Goal: Task Accomplishment & Management: Complete application form

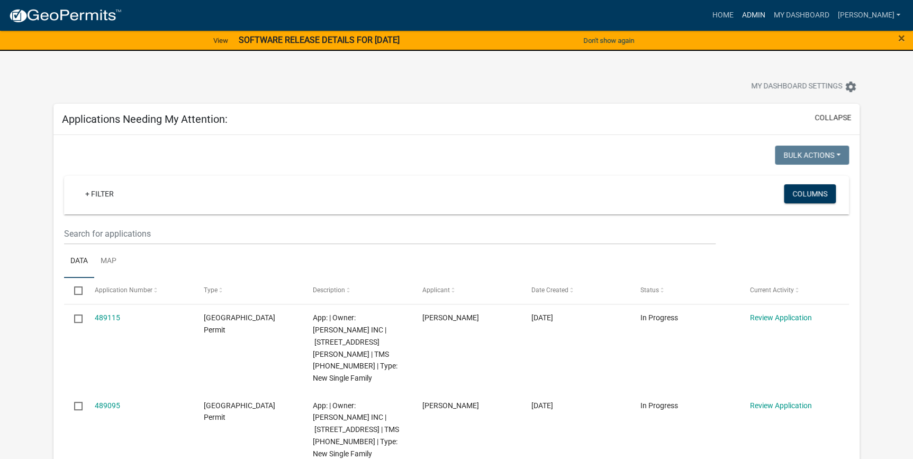
click at [769, 15] on link "Admin" at bounding box center [753, 15] width 32 height 20
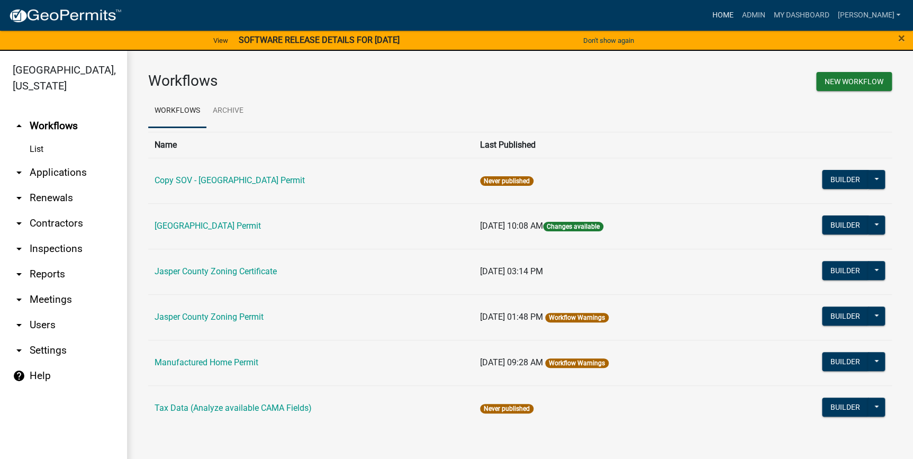
click at [737, 12] on link "Home" at bounding box center [723, 15] width 30 height 20
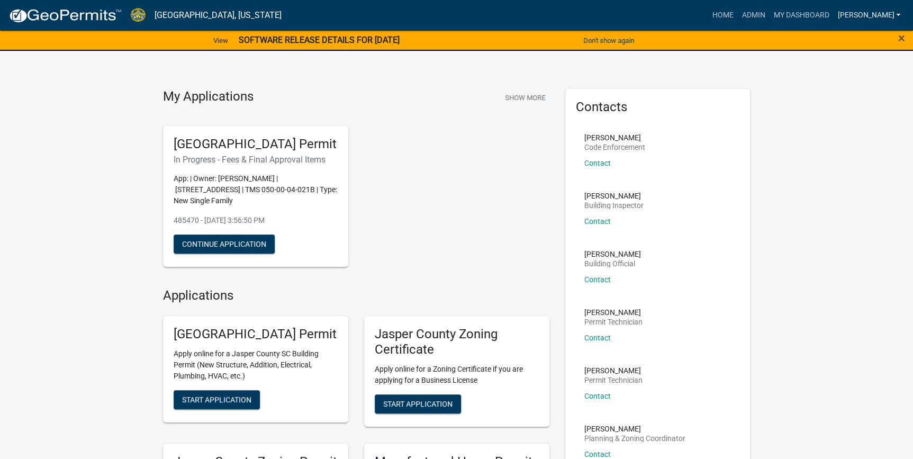
click at [890, 20] on link "[PERSON_NAME]" at bounding box center [868, 15] width 71 height 20
click at [852, 104] on link "Logout" at bounding box center [862, 103] width 85 height 25
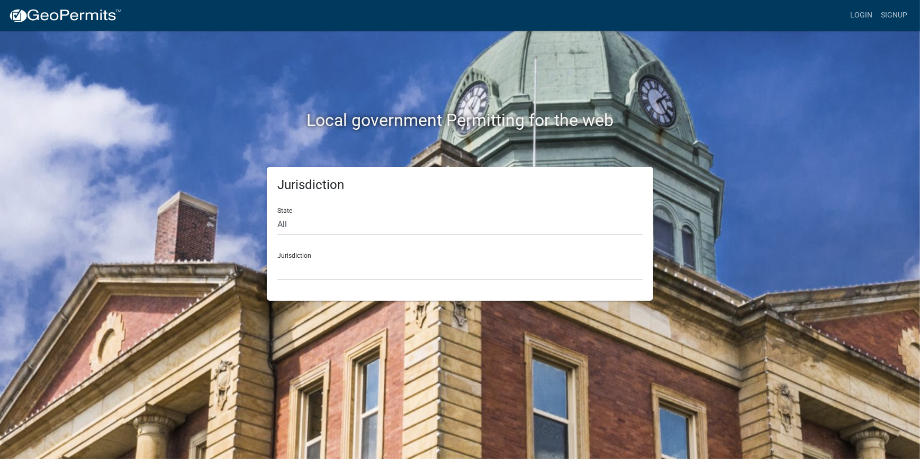
click at [313, 282] on div "Jurisdiction State All Colorado Georgia Indiana Iowa Kansas Minnesota Ohio Sout…" at bounding box center [460, 234] width 386 height 134
click at [318, 273] on select "Custer County, Colorado Carroll County, Georgia Cook County, Georgia Crawford C…" at bounding box center [459, 270] width 365 height 22
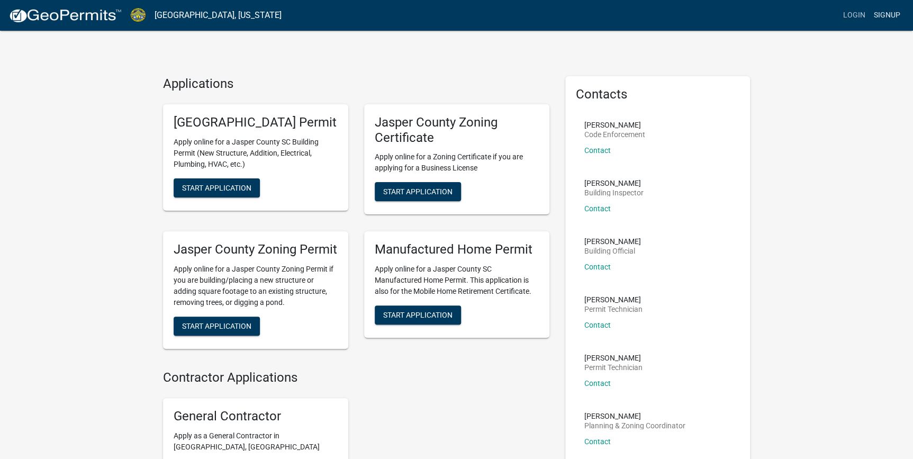
click at [882, 15] on link "Signup" at bounding box center [887, 15] width 35 height 20
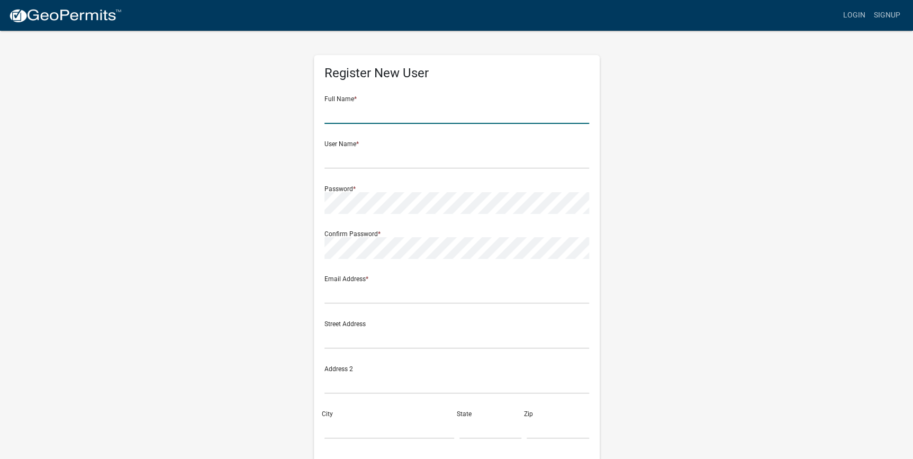
click at [353, 117] on input "text" at bounding box center [457, 113] width 265 height 22
type input "Junior Quiroz"
click at [365, 155] on input "text" at bounding box center [457, 158] width 265 height 22
type input "j"
type input "Juniorqr07"
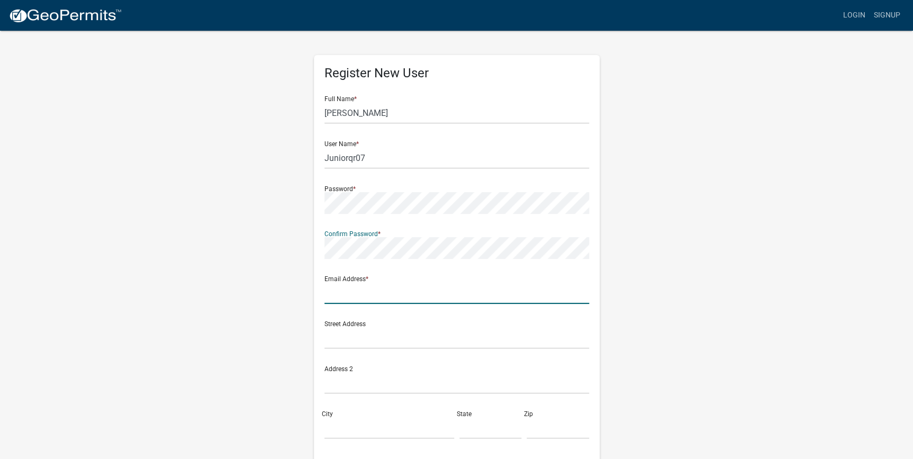
click at [381, 289] on input "text" at bounding box center [457, 293] width 265 height 22
type input "juniorqr07@gmail.com"
click at [446, 339] on input "text" at bounding box center [457, 338] width 265 height 22
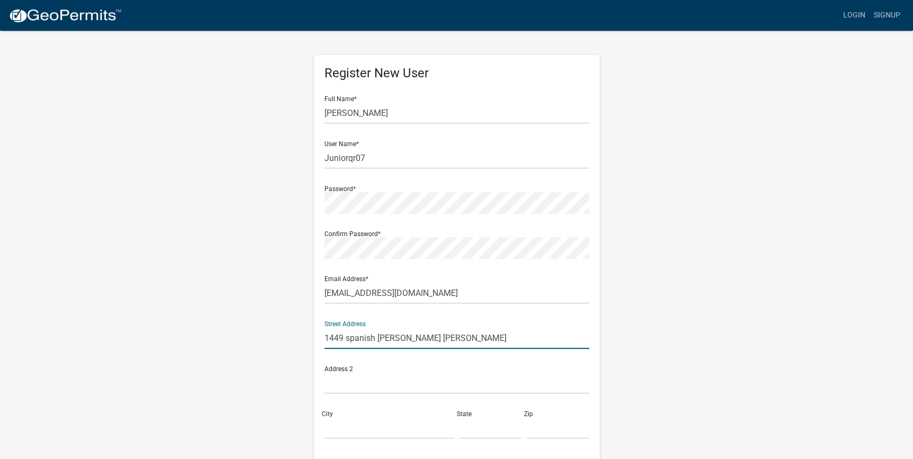
type input "1449 spanish moss road"
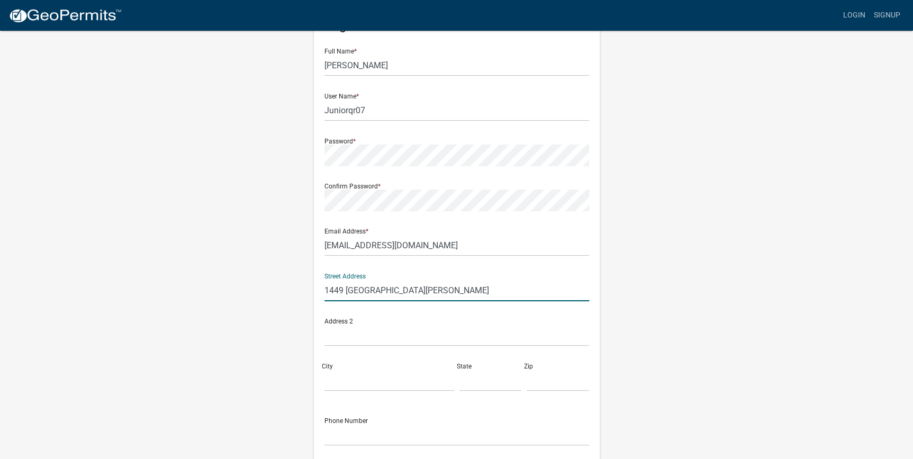
scroll to position [96, 0]
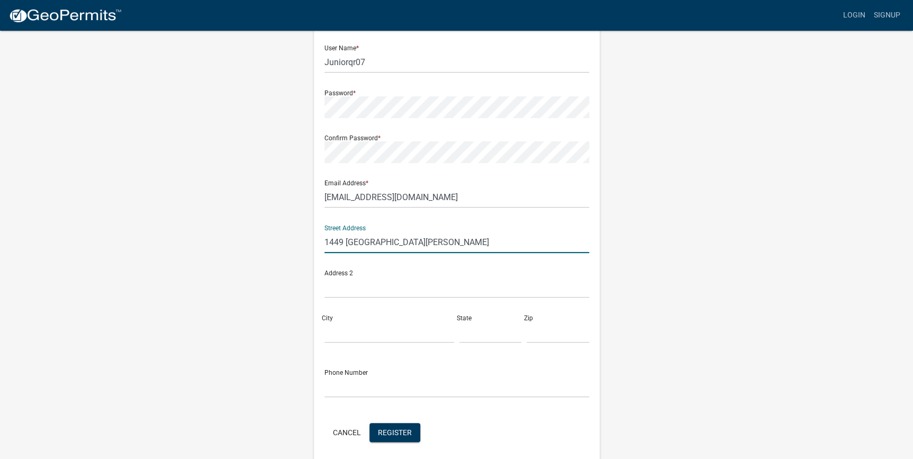
drag, startPoint x: 437, startPoint y: 241, endPoint x: -2, endPoint y: 362, distance: 455.5
click at [0, 362] on html "Internet Explorer does NOT work with GeoPermits. Get a new browser for more sec…" at bounding box center [456, 133] width 913 height 459
type input "2 old mill crossing"
drag, startPoint x: 323, startPoint y: 318, endPoint x: 341, endPoint y: 330, distance: 21.7
click at [341, 330] on div "City" at bounding box center [389, 325] width 135 height 37
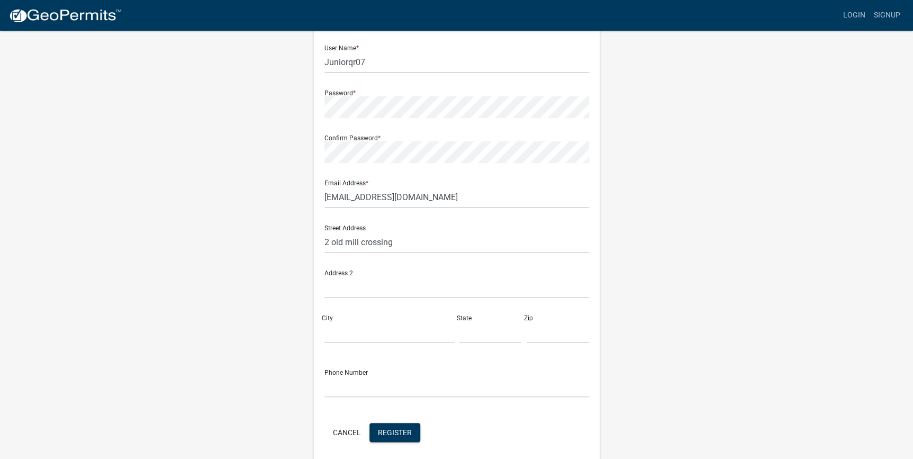
scroll to position [137, 0]
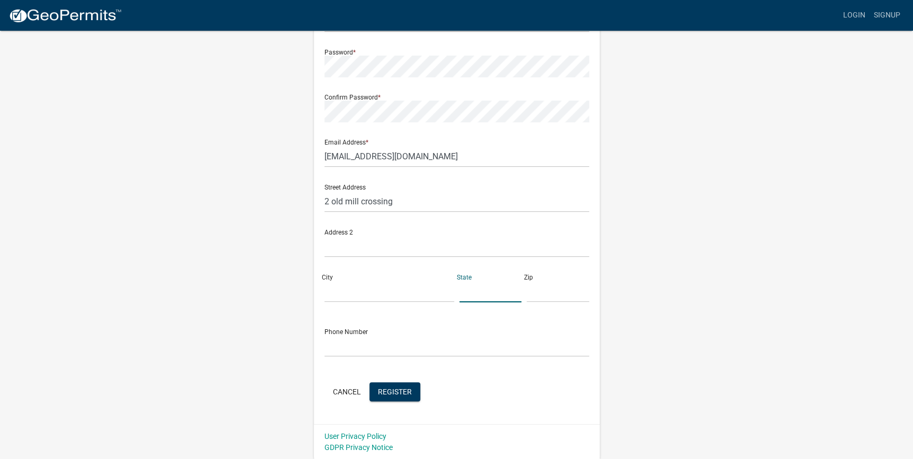
click at [472, 281] on input "text" at bounding box center [491, 292] width 62 height 22
click at [359, 287] on input "City" at bounding box center [390, 292] width 130 height 22
type input "bluffton"
click at [492, 295] on input "text" at bounding box center [491, 292] width 62 height 22
drag, startPoint x: 543, startPoint y: 282, endPoint x: 542, endPoint y: 289, distance: 6.4
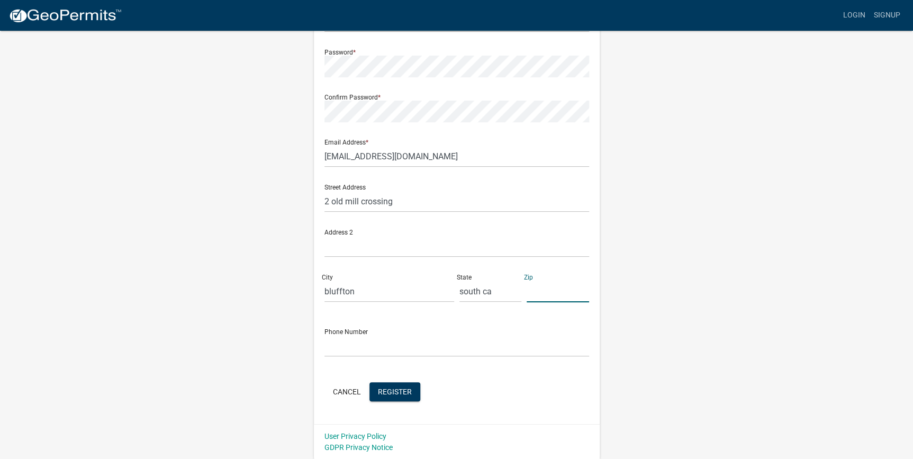
click at [542, 286] on input "text" at bounding box center [558, 292] width 62 height 22
click at [491, 289] on input "south ca" at bounding box center [491, 292] width 62 height 22
click at [502, 291] on input "south ca" at bounding box center [491, 292] width 62 height 22
click at [473, 299] on input "south ca" at bounding box center [491, 292] width 62 height 22
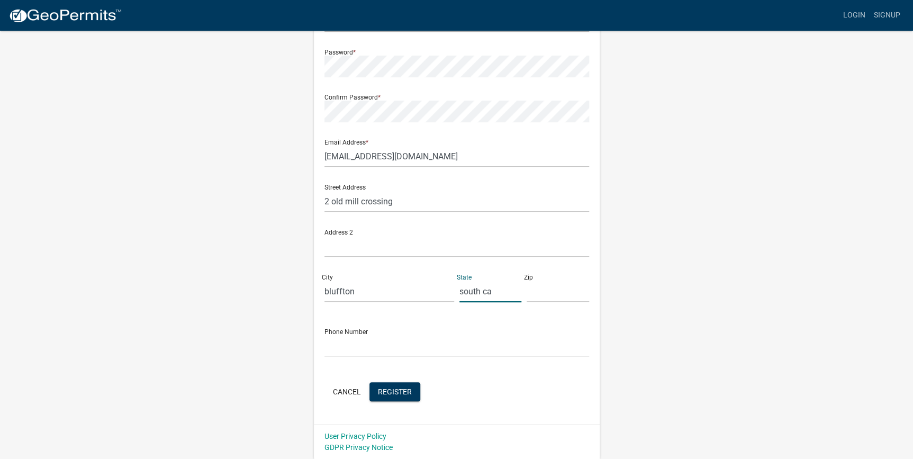
click at [476, 296] on input "south ca" at bounding box center [491, 292] width 62 height 22
click at [501, 292] on input "sout h ca" at bounding box center [491, 292] width 62 height 22
type input "south carolina"
click at [538, 292] on input "text" at bounding box center [558, 292] width 62 height 22
type input "29910"
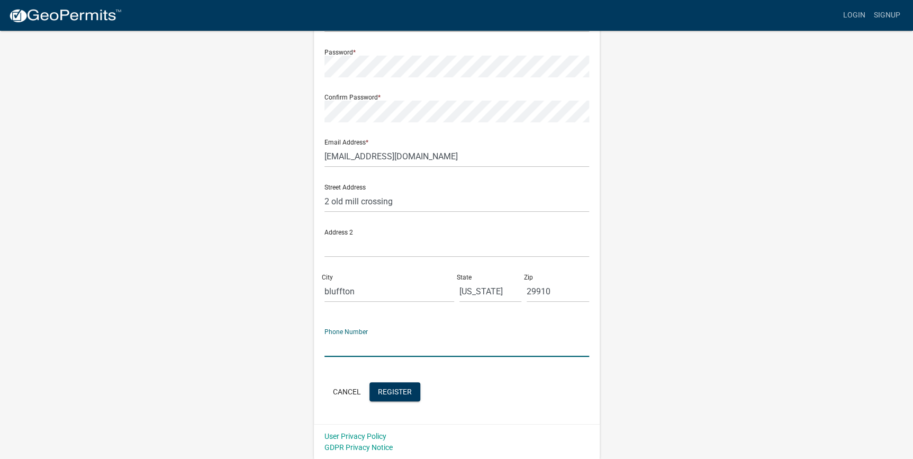
click at [349, 349] on input "text" at bounding box center [457, 346] width 265 height 22
type input "8432279248"
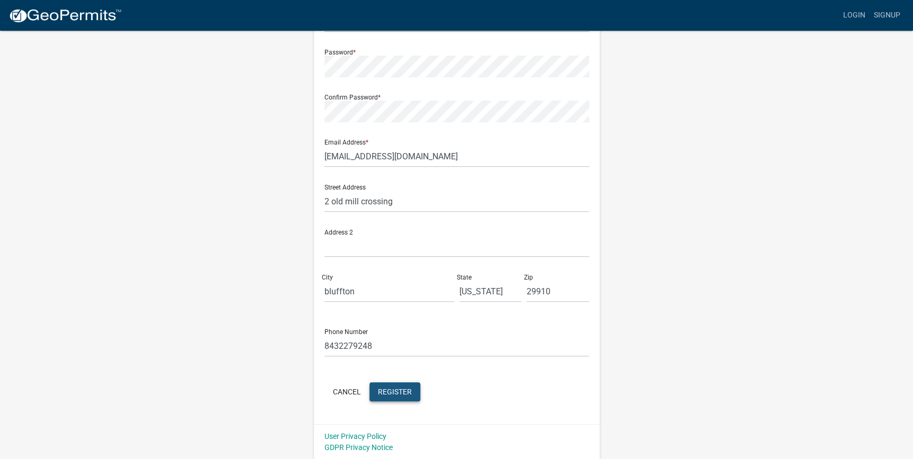
click at [415, 392] on button "Register" at bounding box center [395, 391] width 51 height 19
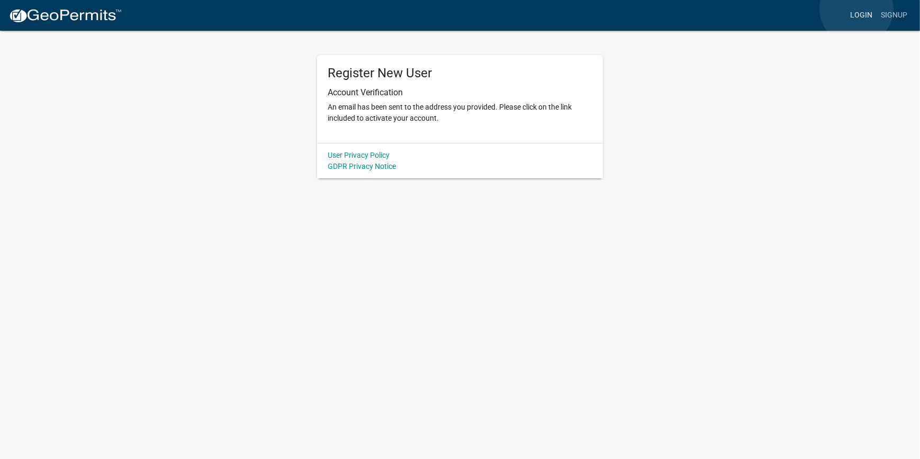
click at [857, 8] on link "Login" at bounding box center [861, 15] width 31 height 20
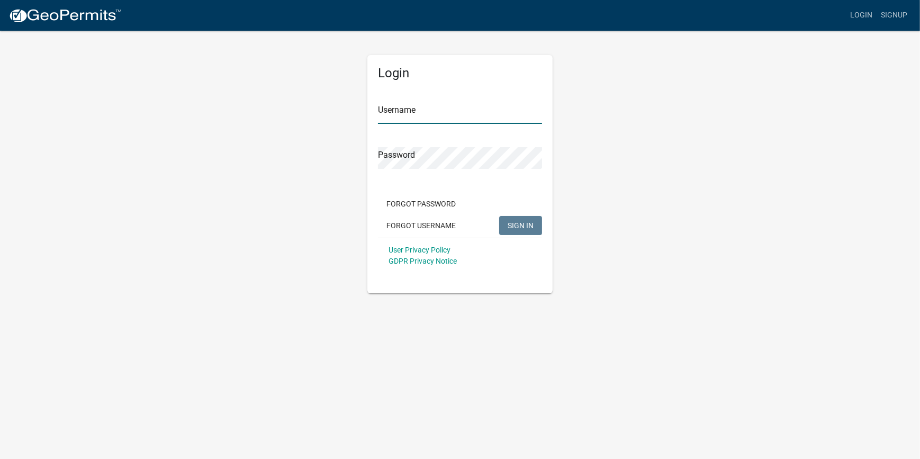
click at [382, 116] on input "Username" at bounding box center [460, 113] width 164 height 22
type input "juniorqr07"
click at [499, 216] on button "SIGN IN" at bounding box center [520, 225] width 43 height 19
